Goal: Find specific page/section: Find specific page/section

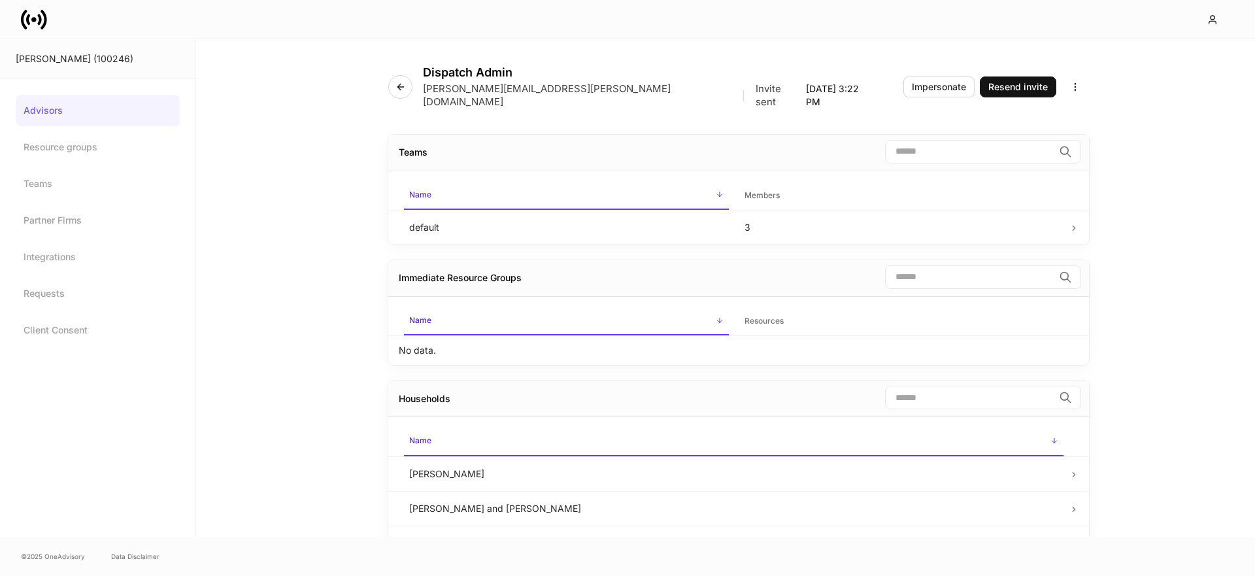
click at [36, 21] on icon at bounding box center [34, 20] width 26 height 26
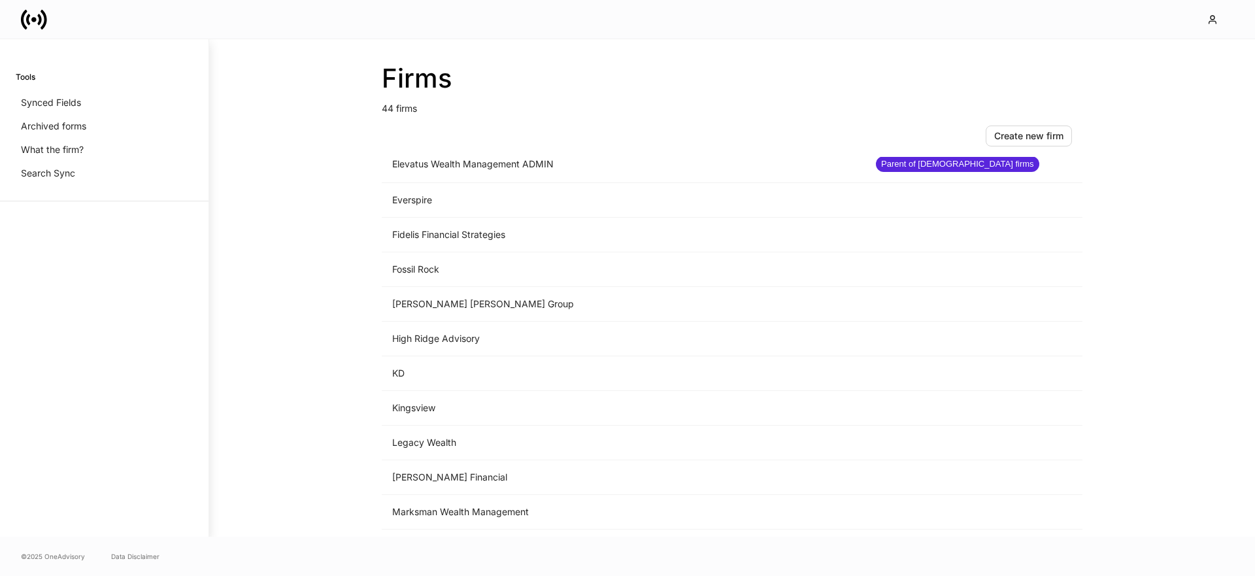
scroll to position [1191, 0]
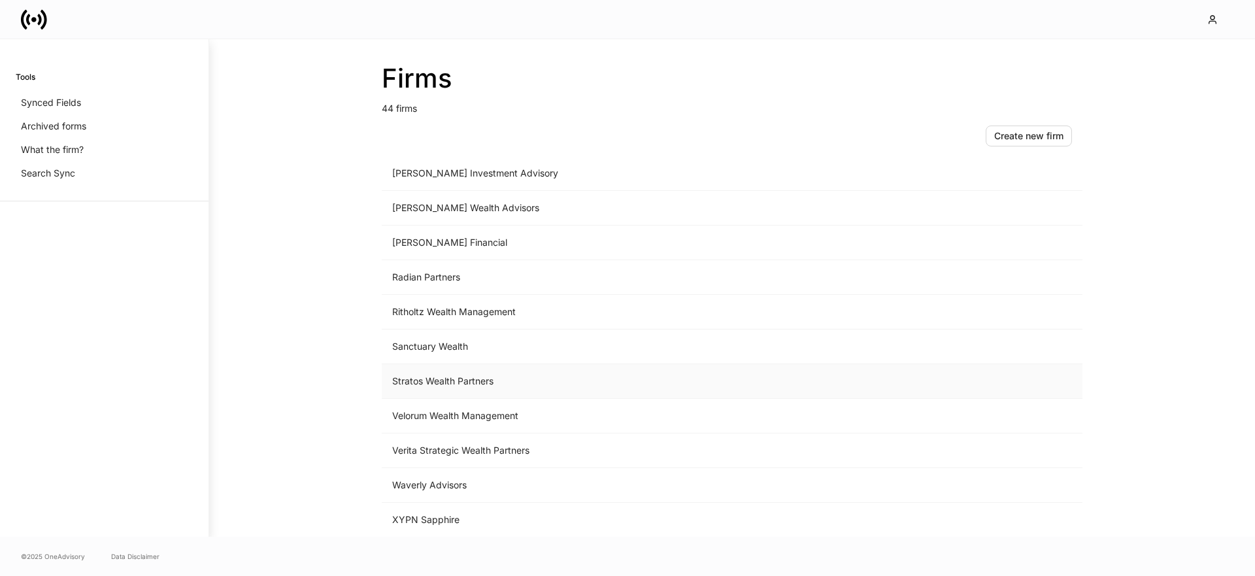
click at [431, 373] on td "Stratos Wealth Partners" at bounding box center [624, 381] width 484 height 35
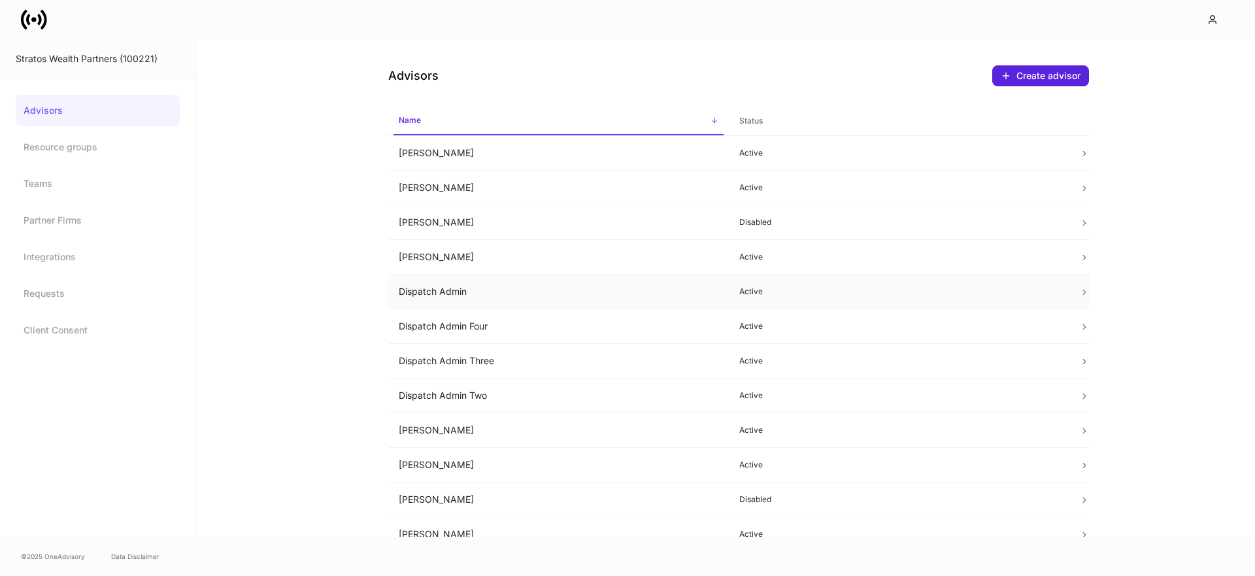
scroll to position [49, 0]
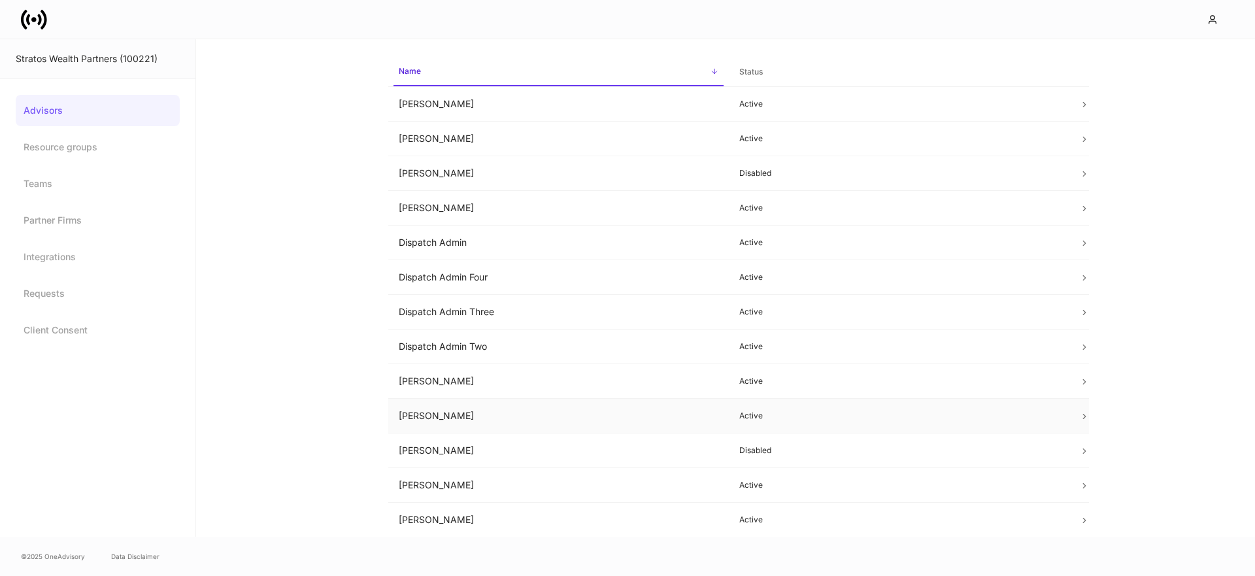
click at [438, 416] on td "[PERSON_NAME]" at bounding box center [558, 416] width 341 height 35
